Goal: Task Accomplishment & Management: Manage account settings

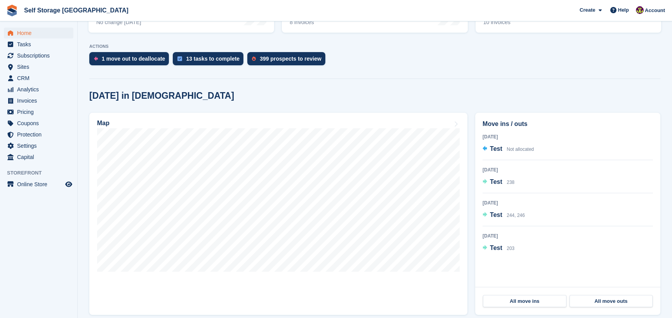
scroll to position [150, 0]
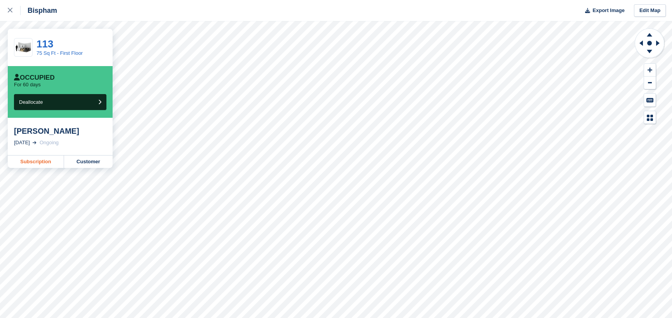
click at [45, 165] on link "Subscription" at bounding box center [36, 161] width 56 height 12
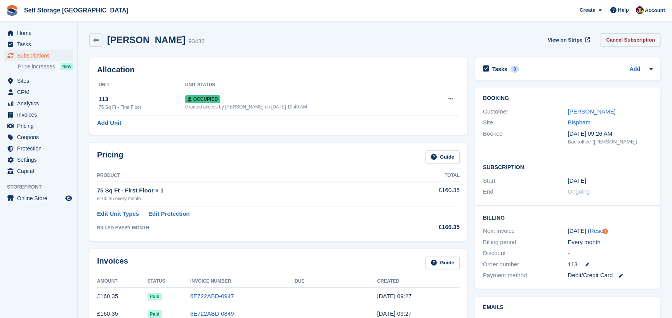
click at [639, 42] on link "Cancel Subscription" at bounding box center [631, 39] width 60 height 13
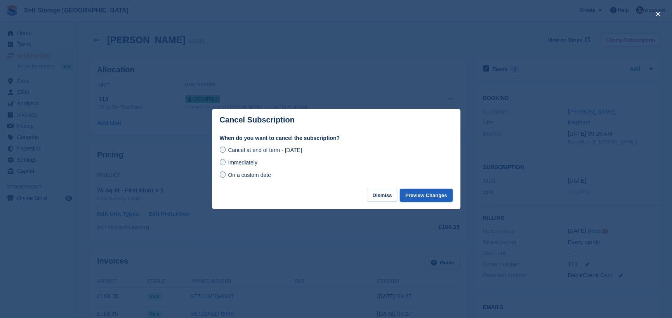
click at [430, 199] on button "Preview Changes" at bounding box center [426, 195] width 53 height 13
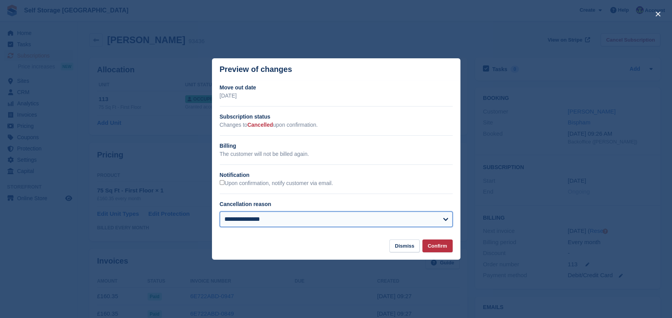
click at [349, 219] on select "**********" at bounding box center [336, 219] width 233 height 16
select select "**********"
click at [220, 212] on select "**********" at bounding box center [336, 219] width 233 height 16
click at [269, 221] on select "**********" at bounding box center [336, 219] width 233 height 16
select select
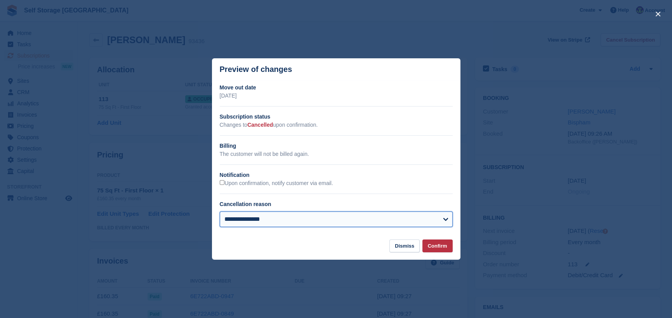
click at [220, 212] on select "**********" at bounding box center [336, 219] width 233 height 16
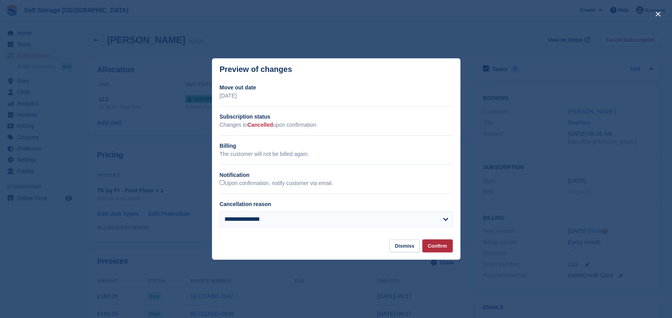
click at [440, 251] on button "Confirm" at bounding box center [437, 245] width 30 height 13
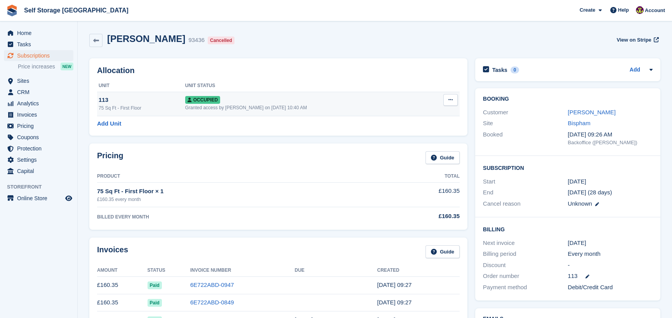
click at [451, 105] on button at bounding box center [450, 100] width 14 height 12
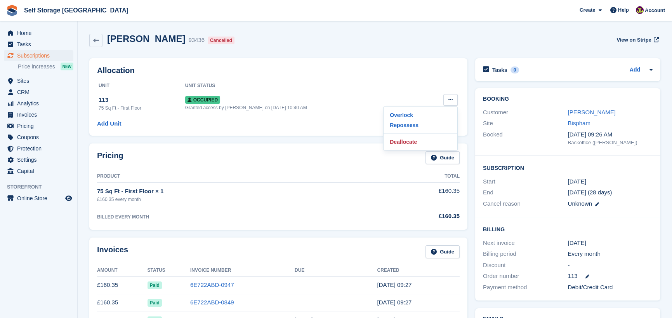
click at [408, 59] on div "Allocation Unit Unit Status 113 75 Sq Ft - First Floor Occupied Granted access …" at bounding box center [278, 96] width 378 height 77
click at [601, 113] on link "[PERSON_NAME]" at bounding box center [592, 112] width 48 height 7
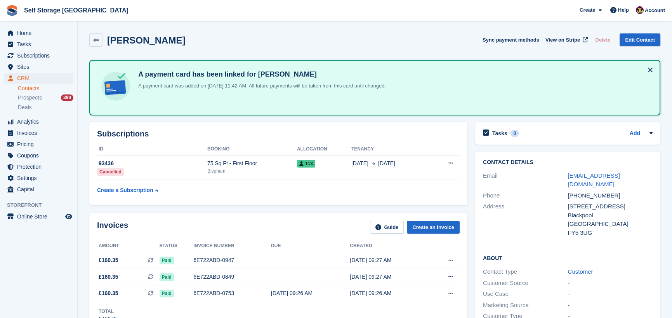
click at [599, 191] on div "[PHONE_NUMBER]" at bounding box center [610, 195] width 85 height 9
click at [596, 190] on div "Phone [PHONE_NUMBER]" at bounding box center [568, 195] width 170 height 11
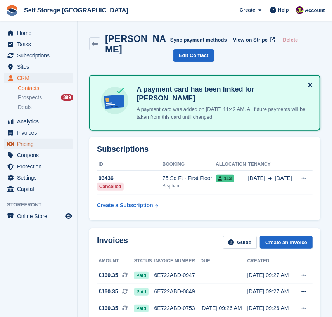
click at [29, 148] on span "Pricing" at bounding box center [40, 144] width 47 height 11
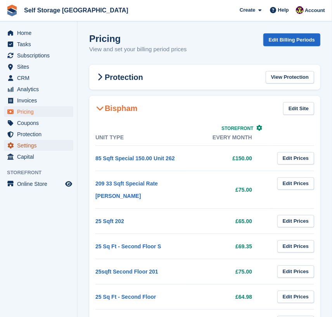
click at [33, 148] on span "Settings" at bounding box center [40, 145] width 47 height 11
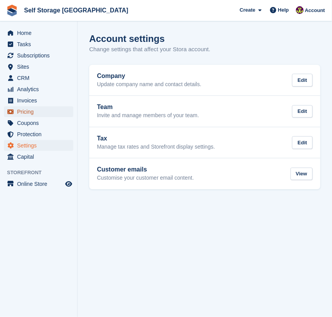
click at [30, 114] on span "Pricing" at bounding box center [40, 111] width 47 height 11
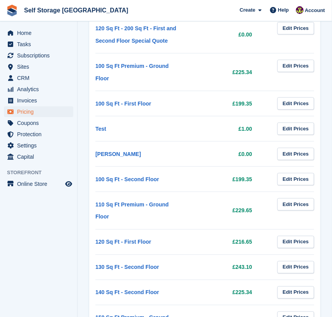
scroll to position [1167, 0]
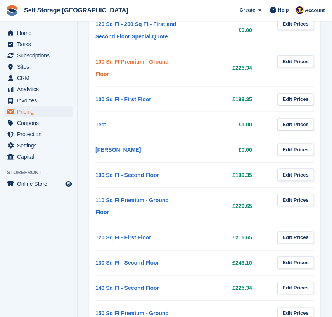
click at [169, 59] on link "100 Sq Ft Premium - Ground Floor" at bounding box center [132, 68] width 73 height 19
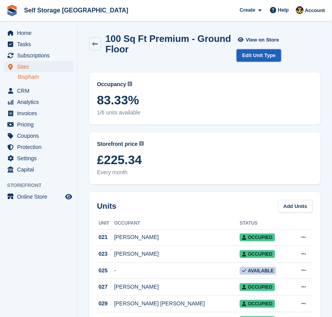
click at [261, 57] on link "Edit Unit Type" at bounding box center [259, 55] width 44 height 13
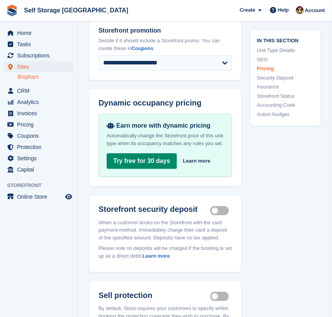
click at [285, 80] on link "Security Deposit" at bounding box center [285, 78] width 57 height 8
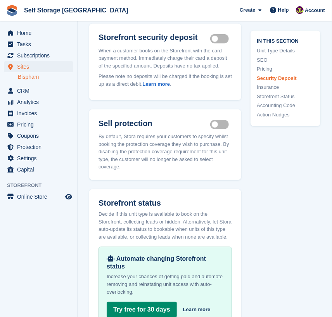
click at [271, 93] on link "Storefront Status" at bounding box center [285, 96] width 57 height 8
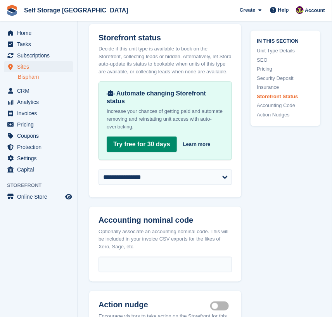
click at [271, 89] on link "Insurance" at bounding box center [285, 87] width 57 height 8
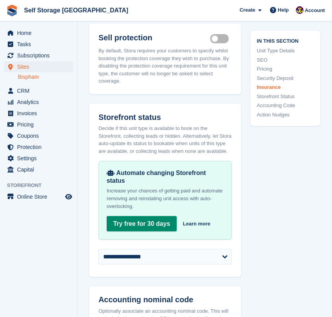
click at [282, 79] on link "Security Deposit" at bounding box center [285, 78] width 57 height 8
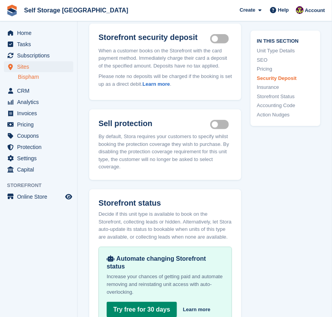
click at [281, 99] on link "Storefront Status" at bounding box center [285, 96] width 57 height 8
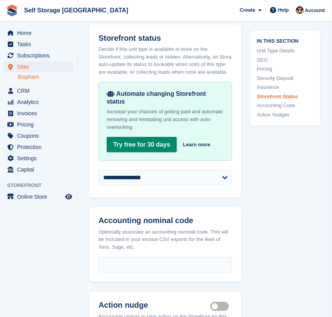
click at [274, 93] on link "Storefront Status" at bounding box center [285, 96] width 57 height 8
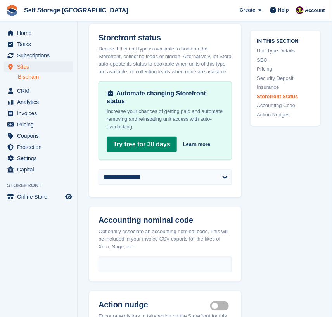
click at [277, 88] on link "Insurance" at bounding box center [285, 87] width 57 height 8
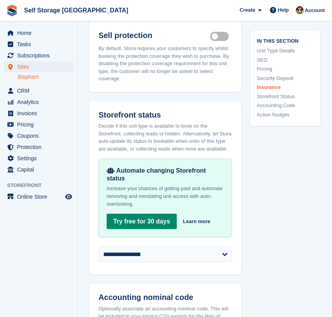
scroll to position [1101, 0]
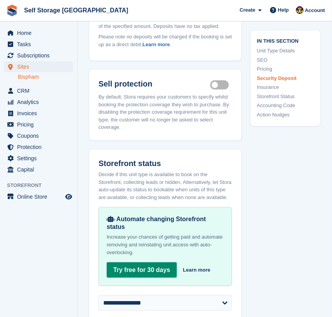
click at [277, 104] on link "Accounting Code" at bounding box center [285, 106] width 57 height 8
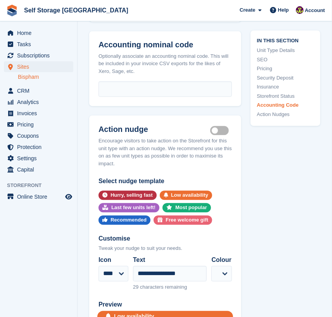
click at [275, 90] on link "Insurance" at bounding box center [285, 87] width 57 height 8
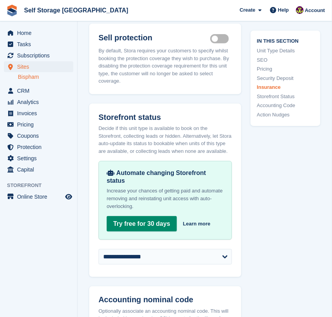
click at [277, 83] on link "Insurance" at bounding box center [285, 87] width 57 height 8
click at [281, 79] on link "Security Deposit" at bounding box center [285, 78] width 57 height 8
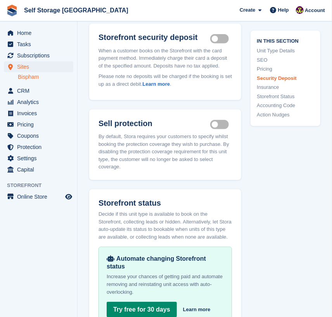
click at [273, 71] on link "Pricing" at bounding box center [285, 69] width 57 height 8
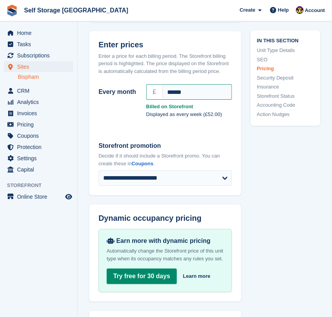
click at [278, 94] on link "Storefront Status" at bounding box center [285, 96] width 57 height 8
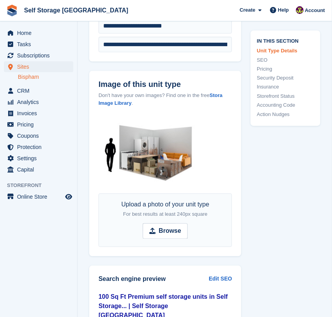
click at [282, 103] on link "Accounting Code" at bounding box center [285, 106] width 57 height 8
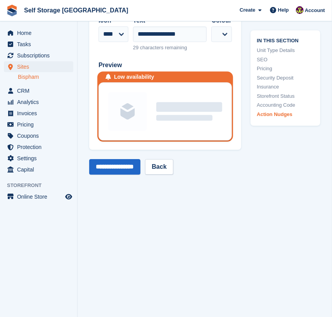
scroll to position [1584, 0]
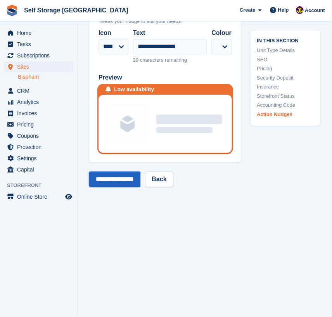
click at [140, 172] on input "**********" at bounding box center [114, 180] width 51 height 16
